Goal: Task Accomplishment & Management: Use online tool/utility

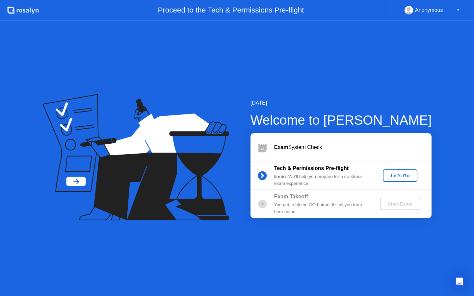
click at [403, 176] on div "Let's Go" at bounding box center [400, 175] width 29 height 5
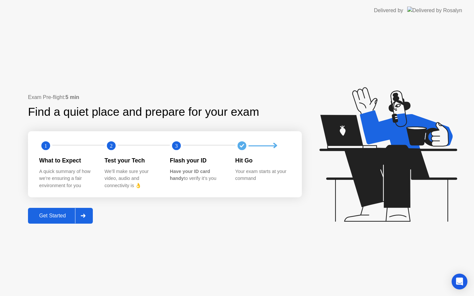
click at [59, 215] on div "Get Started" at bounding box center [52, 216] width 45 height 6
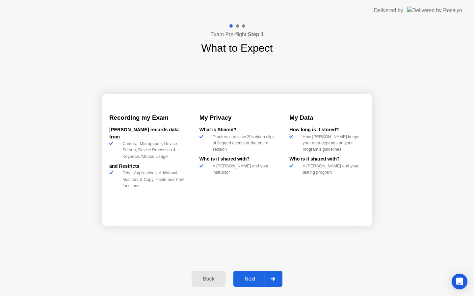
click at [254, 276] on div "Next" at bounding box center [249, 279] width 29 height 6
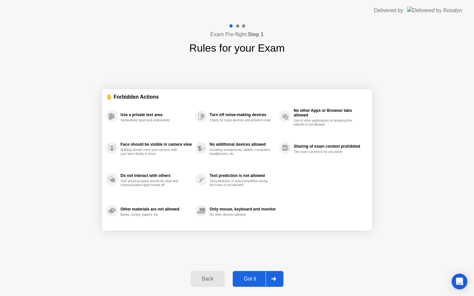
click at [259, 276] on div "Got it" at bounding box center [250, 279] width 31 height 6
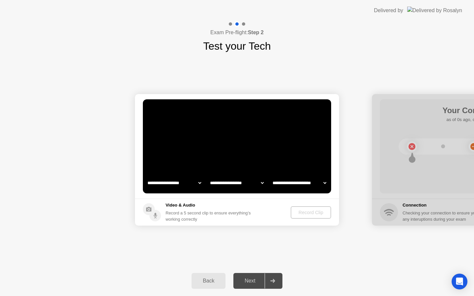
select select "**********"
select select "*******"
click at [311, 211] on div "Record Clip" at bounding box center [311, 212] width 35 height 5
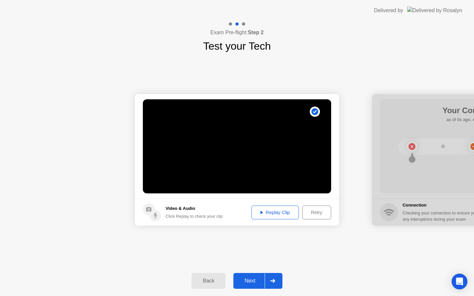
click at [270, 211] on div "Replay Clip" at bounding box center [275, 212] width 43 height 5
click at [253, 278] on div "Next" at bounding box center [249, 281] width 29 height 6
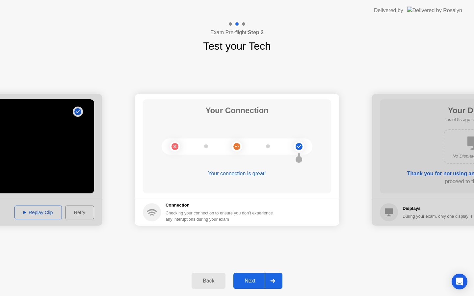
click at [238, 284] on div "Next" at bounding box center [249, 281] width 29 height 6
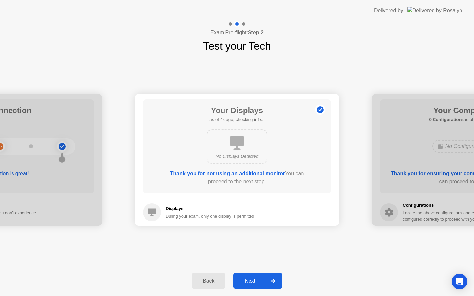
click at [252, 280] on div "Next" at bounding box center [249, 281] width 29 height 6
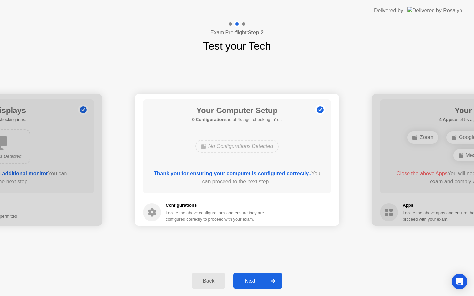
click at [252, 280] on div "Next" at bounding box center [249, 281] width 29 height 6
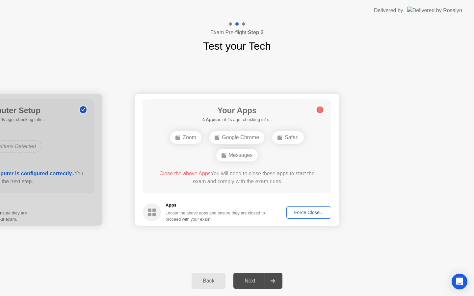
click at [305, 211] on div "Force Close..." at bounding box center [309, 212] width 40 height 5
click at [313, 215] on div "Force Close..." at bounding box center [309, 212] width 40 height 5
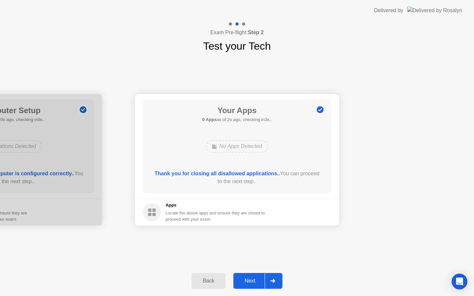
click at [259, 281] on div "Next" at bounding box center [249, 281] width 29 height 6
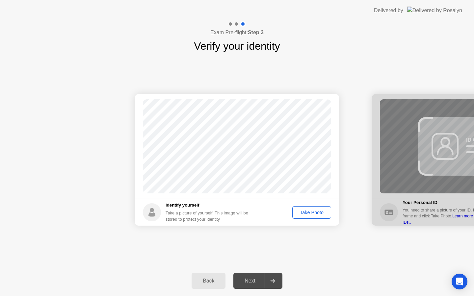
click at [321, 214] on div "Take Photo" at bounding box center [312, 212] width 34 height 5
click at [321, 214] on div "Retake" at bounding box center [316, 212] width 26 height 5
click at [321, 214] on div "Take Photo" at bounding box center [312, 212] width 34 height 5
click at [251, 282] on div "Next" at bounding box center [249, 281] width 29 height 6
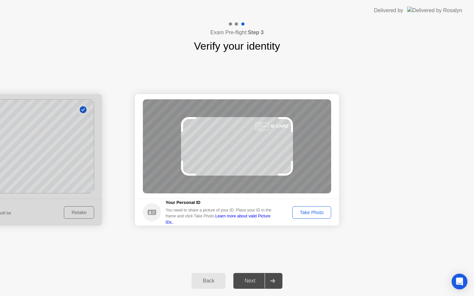
click at [301, 215] on div "Take Photo" at bounding box center [312, 212] width 34 height 5
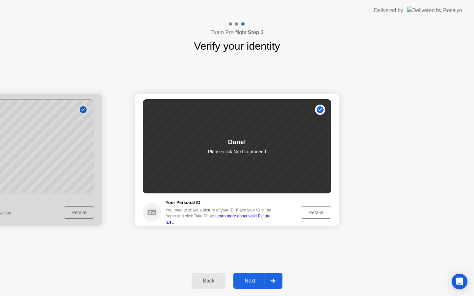
click at [248, 283] on div "Next" at bounding box center [249, 281] width 29 height 6
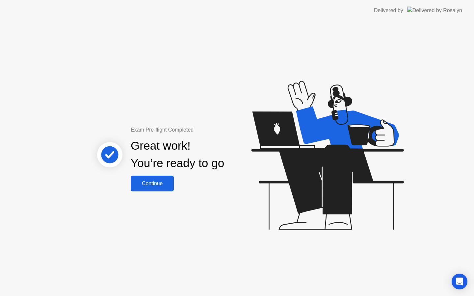
click at [147, 187] on div "Continue" at bounding box center [152, 184] width 39 height 6
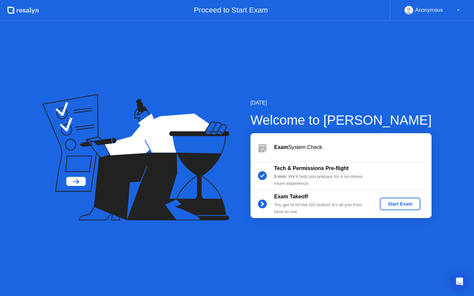
click at [458, 14] on div "▼" at bounding box center [458, 10] width 3 height 9
click at [457, 10] on div "▼" at bounding box center [458, 10] width 3 height 9
click at [439, 13] on div "Anonymous" at bounding box center [429, 10] width 28 height 9
click at [407, 204] on div "Start Exam" at bounding box center [400, 203] width 35 height 5
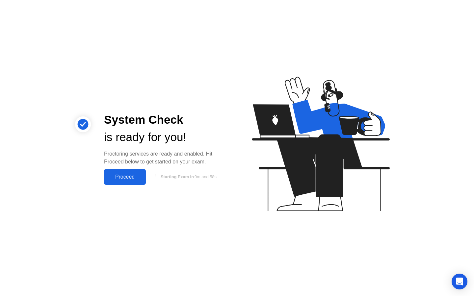
click at [120, 174] on div "Proceed" at bounding box center [125, 177] width 38 height 6
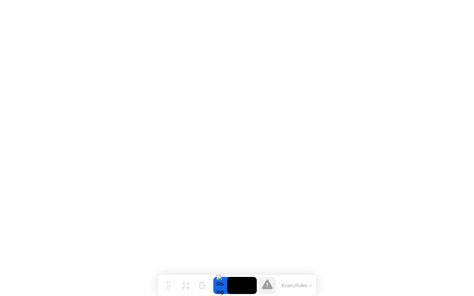
click at [311, 285] on icon at bounding box center [310, 286] width 3 height 2
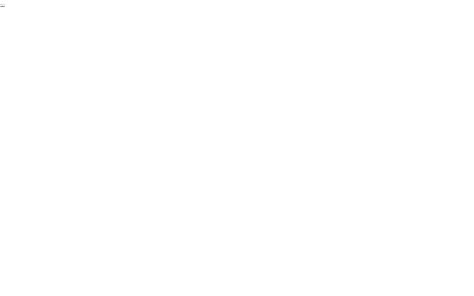
click div "End Proctoring Session"
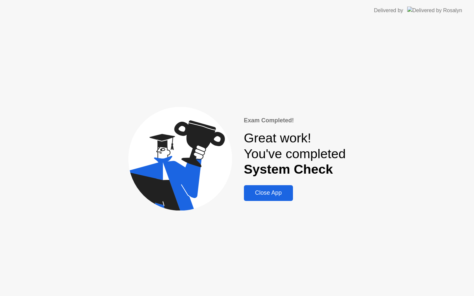
click at [284, 192] on div "Close App" at bounding box center [268, 193] width 45 height 7
